Goal: Information Seeking & Learning: Learn about a topic

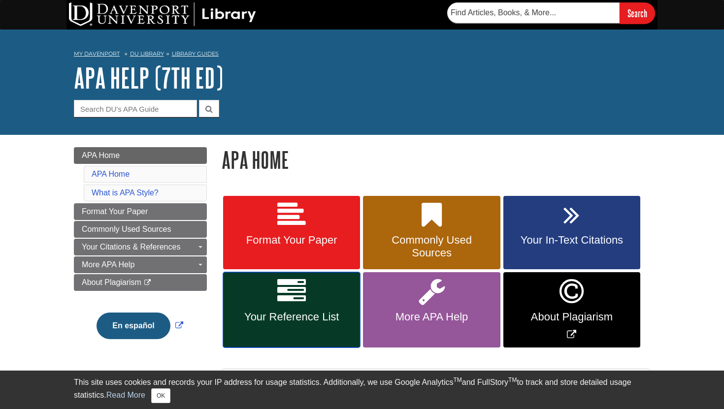
click at [314, 335] on link "Your Reference List" at bounding box center [291, 309] width 137 height 75
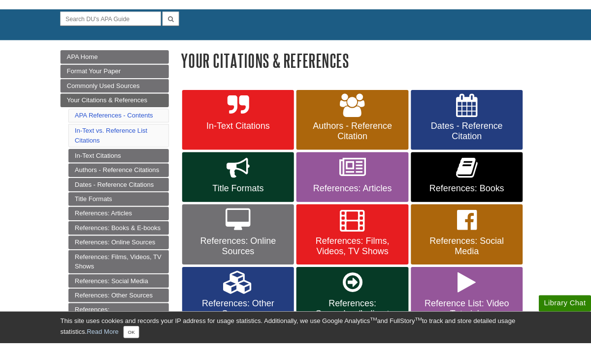
scroll to position [98, 0]
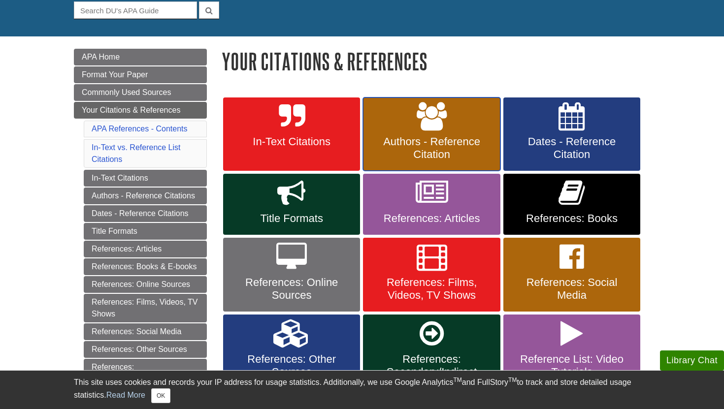
click at [447, 140] on span "Authors - Reference Citation" at bounding box center [431, 148] width 122 height 26
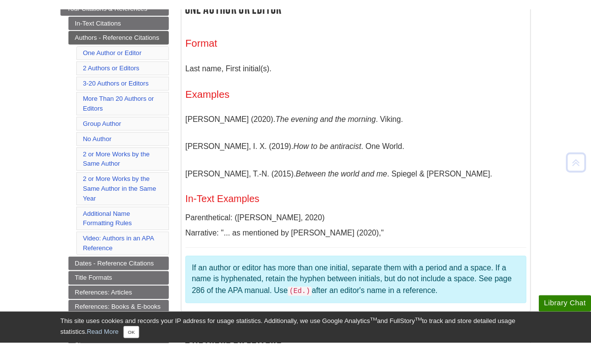
scroll to position [222, 0]
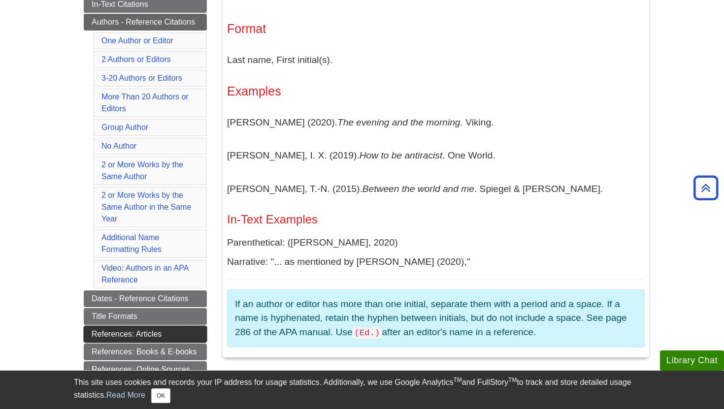
click at [161, 336] on link "References: Articles" at bounding box center [145, 334] width 123 height 17
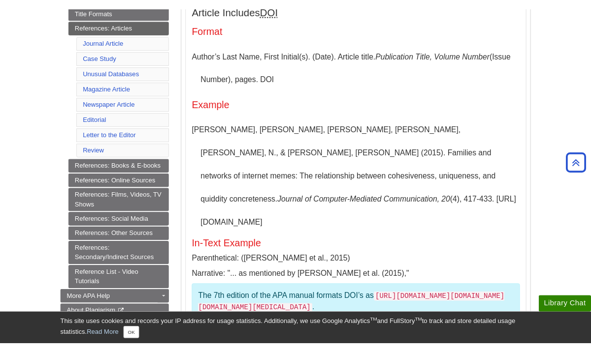
scroll to position [270, 0]
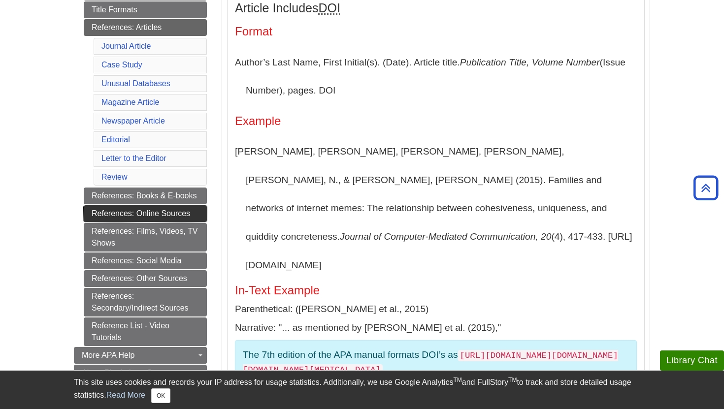
click at [190, 214] on link "References: Online Sources" at bounding box center [145, 213] width 123 height 17
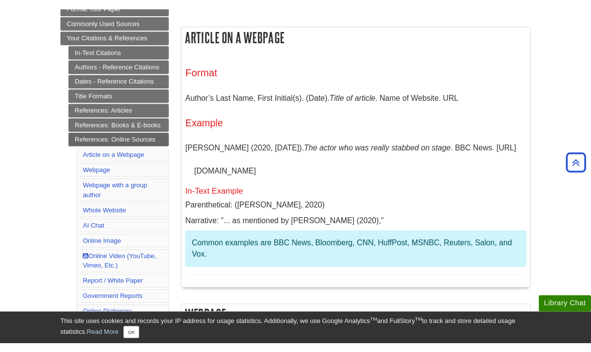
scroll to position [179, 0]
